Goal: Task Accomplishment & Management: Manage account settings

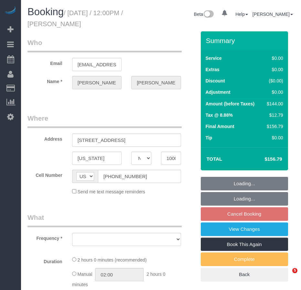
select select "NY"
select select "string:stripe-pm_1Rvgvv4VGloSiKo7wtwlqj9a"
select select "1"
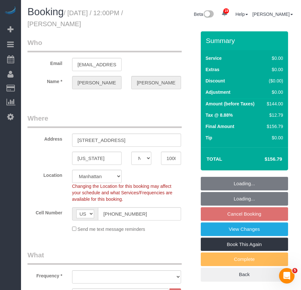
select select "object:881"
select select "number:60"
select select "number:72"
select select "number:15"
select select "number:5"
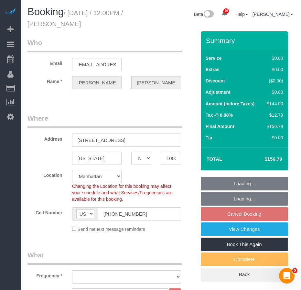
select select "1"
select select "object:1492"
select select "spot5"
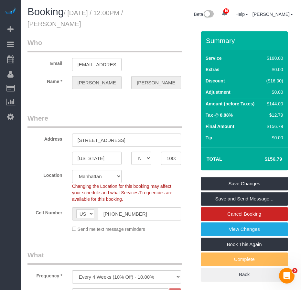
click at [118, 116] on legend "Where" at bounding box center [105, 121] width 154 height 15
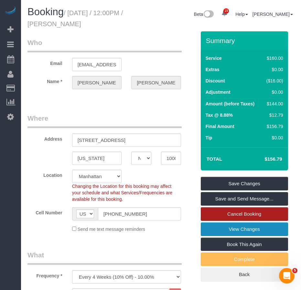
drag, startPoint x: 231, startPoint y: 228, endPoint x: 225, endPoint y: 220, distance: 9.3
click at [231, 228] on link "View Changes" at bounding box center [244, 230] width 87 height 14
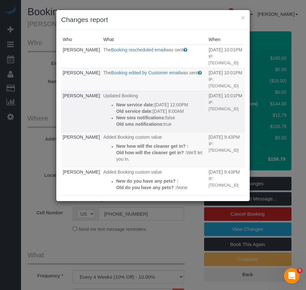
drag, startPoint x: 105, startPoint y: 105, endPoint x: 143, endPoint y: 122, distance: 42.0
click at [143, 115] on div "New service date: 11/14/2025 12:00PM Old service date: 11/14/2025 8:00AM" at bounding box center [160, 108] width 89 height 13
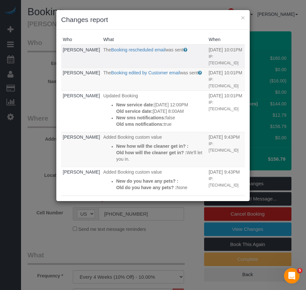
copy div "New service date: 11/14/2025 12:00PM Old service date: 11/14/2025 8:00AM"
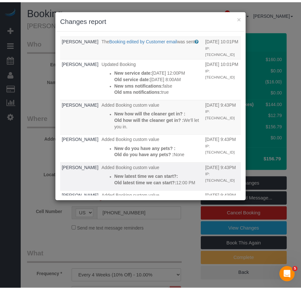
scroll to position [32, 0]
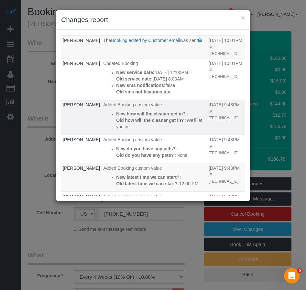
drag, startPoint x: 108, startPoint y: 146, endPoint x: 158, endPoint y: 162, distance: 51.6
click at [158, 130] on div "New how will the cleaner get in? : Old how will the cleaner get in? : We'll let…" at bounding box center [160, 120] width 89 height 19
copy div "New how will the cleaner get in? : Old how will the cleaner get in? : We'll let…"
click at [243, 16] on button "×" at bounding box center [243, 17] width 4 height 7
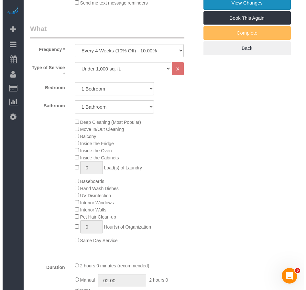
scroll to position [130, 0]
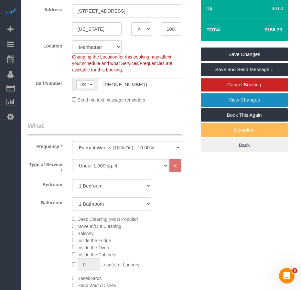
click at [239, 100] on link "View Changes" at bounding box center [244, 100] width 87 height 14
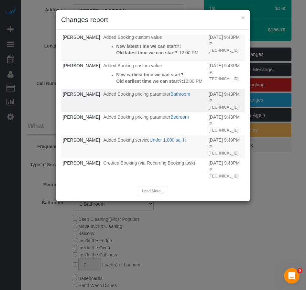
scroll to position [194, 0]
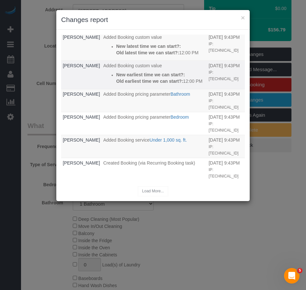
drag, startPoint x: 144, startPoint y: 126, endPoint x: 105, endPoint y: 104, distance: 45.2
click at [105, 89] on td "Added Booking custom value New earliest time we can start?: Old earliest time w…" at bounding box center [155, 75] width 106 height 28
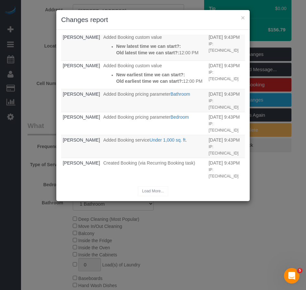
copy div "New earliest time we can start?: Old earliest time we can start?: 12:00 PM"
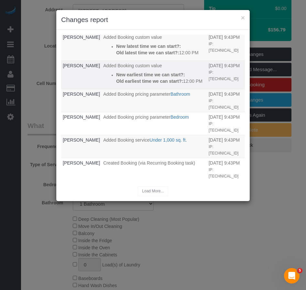
scroll to position [162, 0]
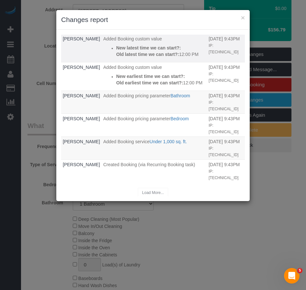
drag, startPoint x: 142, startPoint y: 113, endPoint x: 105, endPoint y: 92, distance: 43.5
click at [116, 58] on div "New latest time we can start?: Old latest time we can start?: 12:00 PM" at bounding box center [160, 51] width 89 height 13
copy div "New latest time we can start?: Old latest time we can start?: 12:00 PM"
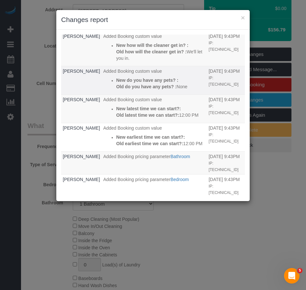
scroll to position [97, 0]
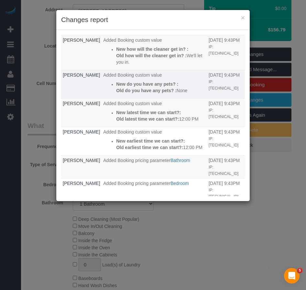
drag, startPoint x: 134, startPoint y: 137, endPoint x: 104, endPoint y: 117, distance: 35.9
click at [116, 94] on div "New do you have any pets? : Old do you have any pets? : None" at bounding box center [160, 87] width 89 height 13
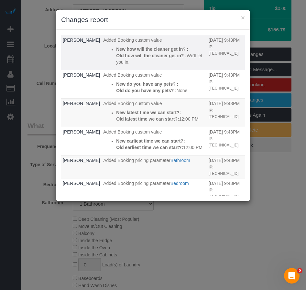
copy div "New do you have any pets? : Old do you have any pets? : None"
drag, startPoint x: 154, startPoint y: 94, endPoint x: 102, endPoint y: 75, distance: 54.8
click at [103, 65] on ul "New how will the cleaner get in? : Old how will the cleaner get in? : We'll let…" at bounding box center [154, 55] width 102 height 19
copy div "New how will the cleaner get in? : Old how will the cleaner get in? : We'll let…"
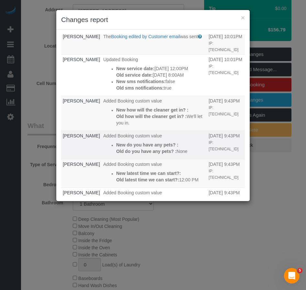
scroll to position [32, 0]
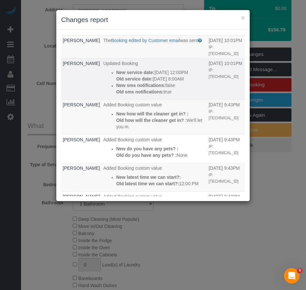
drag, startPoint x: 114, startPoint y: 119, endPoint x: 102, endPoint y: 99, distance: 22.9
click at [103, 95] on ul "New service date: 11/14/2025 12:00PM Old service date: 11/14/2025 8:00AM New sm…" at bounding box center [154, 82] width 102 height 26
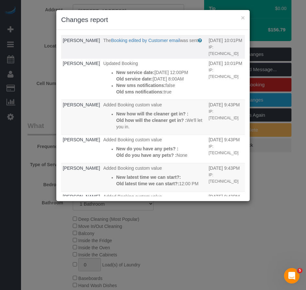
copy div "New sms notifications: false Old sms notifications: true"
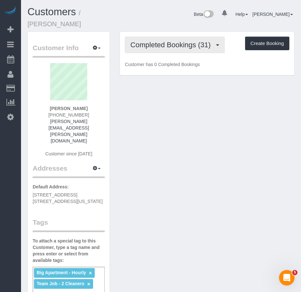
click at [153, 41] on span "Completed Bookings (31)" at bounding box center [173, 45] width 84 height 8
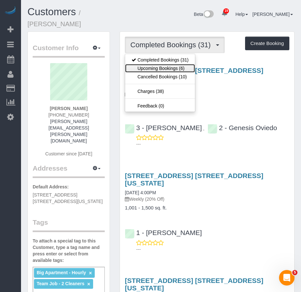
click at [150, 64] on link "Upcoming Bookings (6)" at bounding box center [160, 68] width 70 height 8
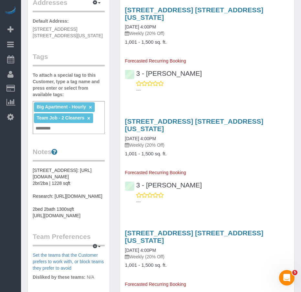
scroll to position [194, 0]
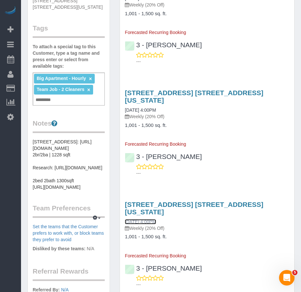
click at [153, 219] on link "[DATE] 4:00PM" at bounding box center [140, 221] width 31 height 5
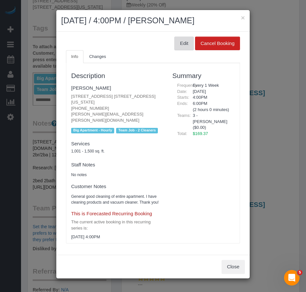
click at [185, 42] on button "Edit" at bounding box center [184, 44] width 19 height 14
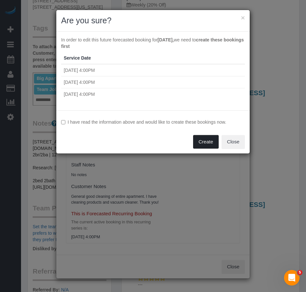
click at [203, 142] on button "Create" at bounding box center [206, 142] width 26 height 14
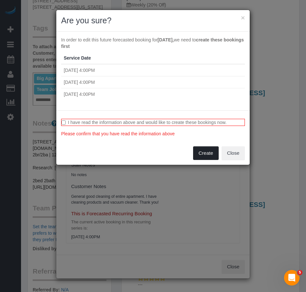
drag, startPoint x: 205, startPoint y: 154, endPoint x: 198, endPoint y: 159, distance: 9.0
click at [205, 154] on button "Create" at bounding box center [206, 153] width 26 height 14
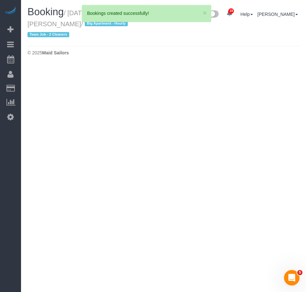
select select "NY"
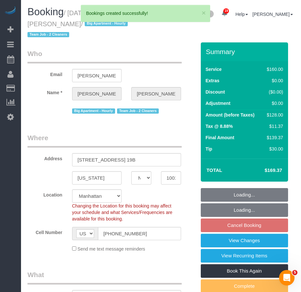
select select "string:[GEOGRAPHIC_DATA]"
select select "number:89"
select select "number:90"
select select "number:15"
select select "number:5"
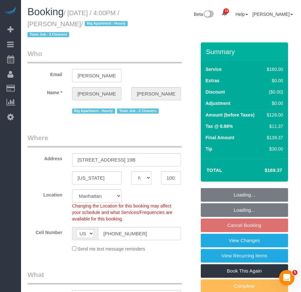
select select "spot9"
select select "object:2355"
select select "string:stripe-pm_1QmmDe4VGloSiKo7qN6Zl7hg"
select select "object:2863"
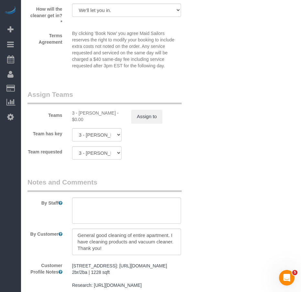
scroll to position [712, 0]
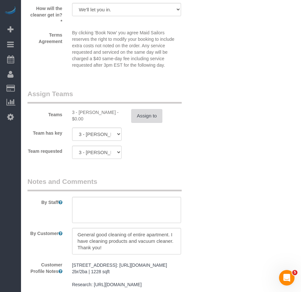
click at [142, 119] on button "Assign to" at bounding box center [146, 116] width 31 height 14
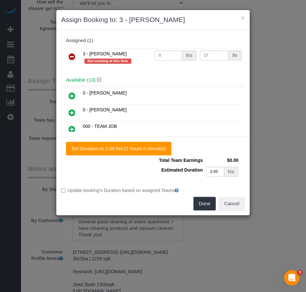
click at [72, 59] on icon at bounding box center [72, 57] width 7 height 8
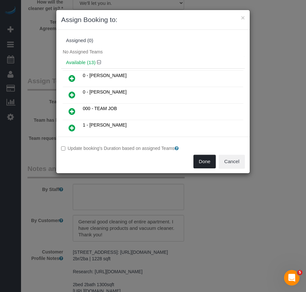
click at [205, 162] on button "Done" at bounding box center [205, 162] width 23 height 14
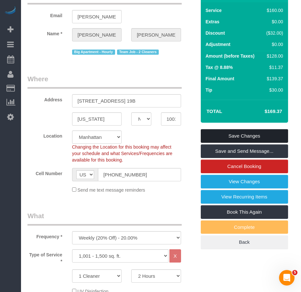
scroll to position [0, 0]
